Goal: Find specific page/section: Locate a particular part of the current website

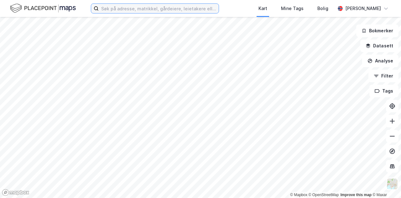
click at [139, 11] on input at bounding box center [159, 8] width 120 height 9
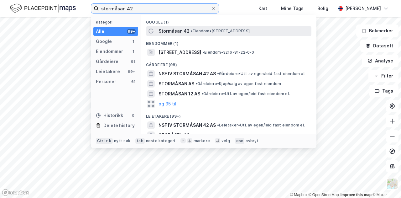
type input "stormåsan 42"
click at [160, 34] on span "Stormåsan 42" at bounding box center [174, 31] width 31 height 8
